Goal: Find specific page/section: Locate a particular part of the current website

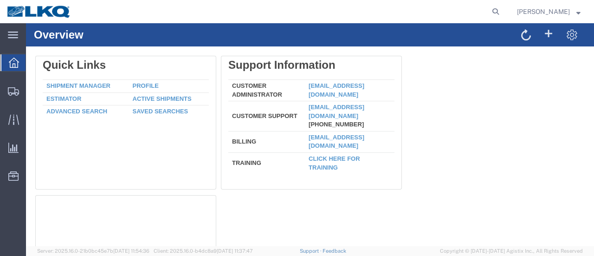
click at [493, 13] on agx-global-search at bounding box center [354, 11] width 297 height 23
click at [502, 9] on icon at bounding box center [495, 11] width 13 height 13
type input "5"
click at [300, 13] on input "56178337" at bounding box center [348, 11] width 282 height 22
type input "5"
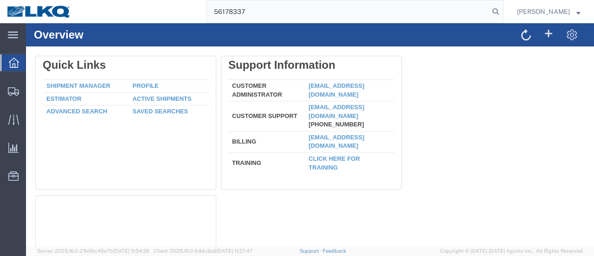
type input "56178337"
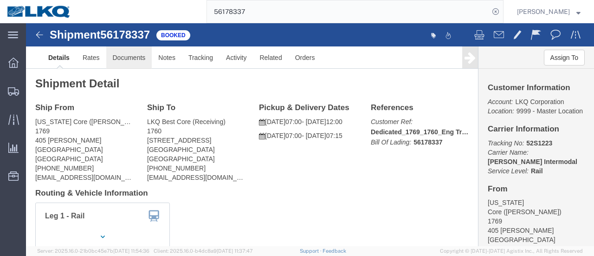
click link "Documents"
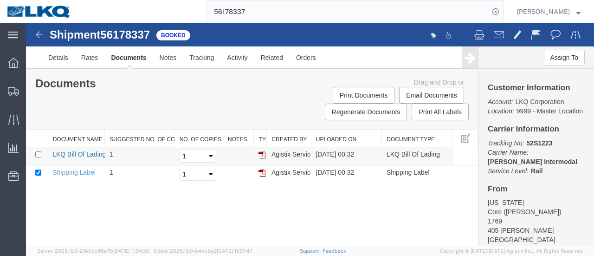
click at [90, 153] on link "LKQ Bill Of Lading" at bounding box center [78, 153] width 53 height 7
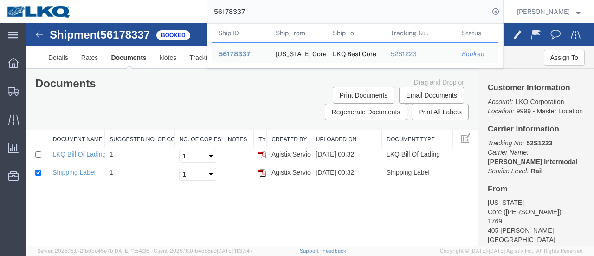
click at [272, 10] on input "56178337" at bounding box center [348, 11] width 282 height 22
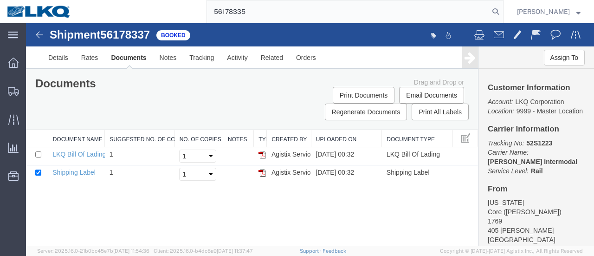
type input "56178335"
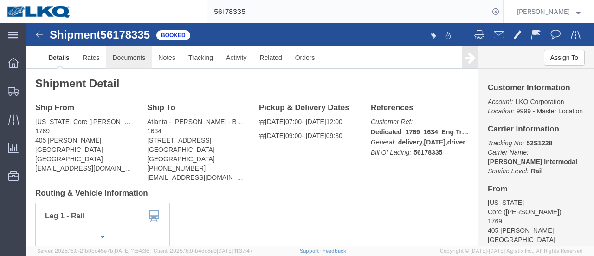
click link "Documents"
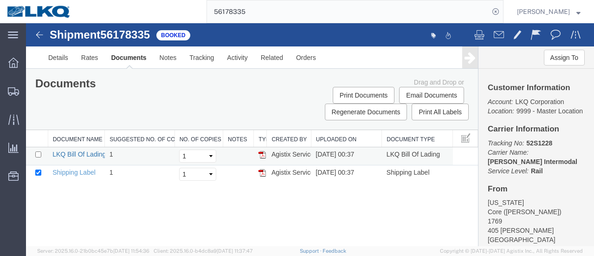
click at [93, 152] on link "LKQ Bill Of Lading" at bounding box center [78, 153] width 53 height 7
